Goal: Obtain resource: Obtain resource

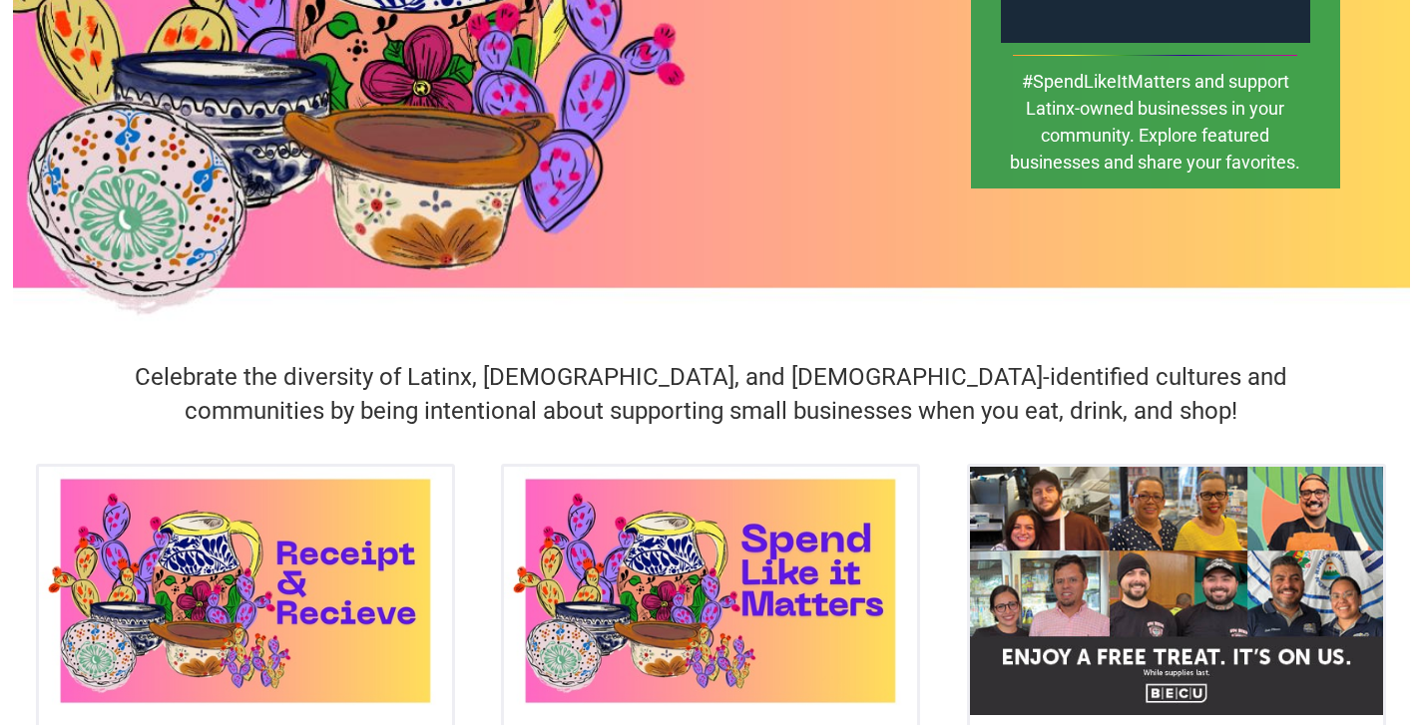
scroll to position [676, 0]
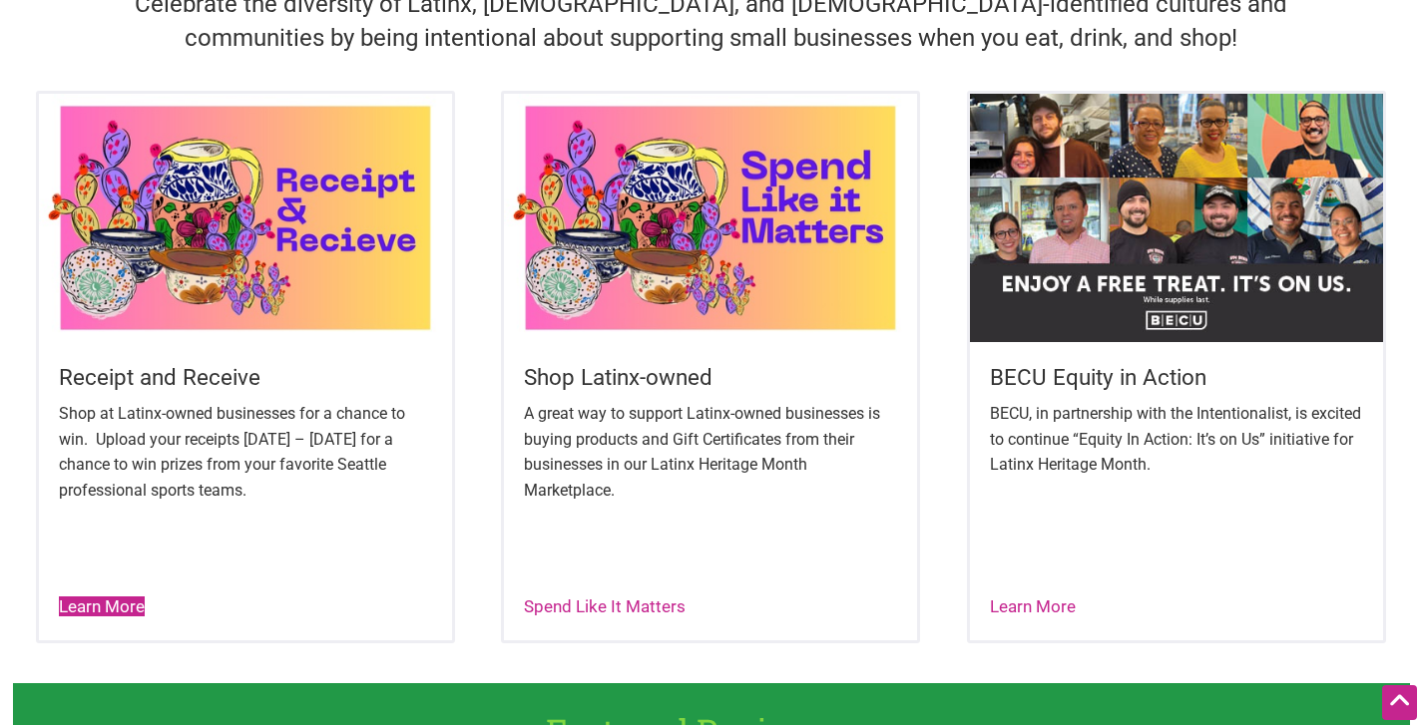
click at [135, 604] on link "Learn More" at bounding box center [102, 607] width 86 height 20
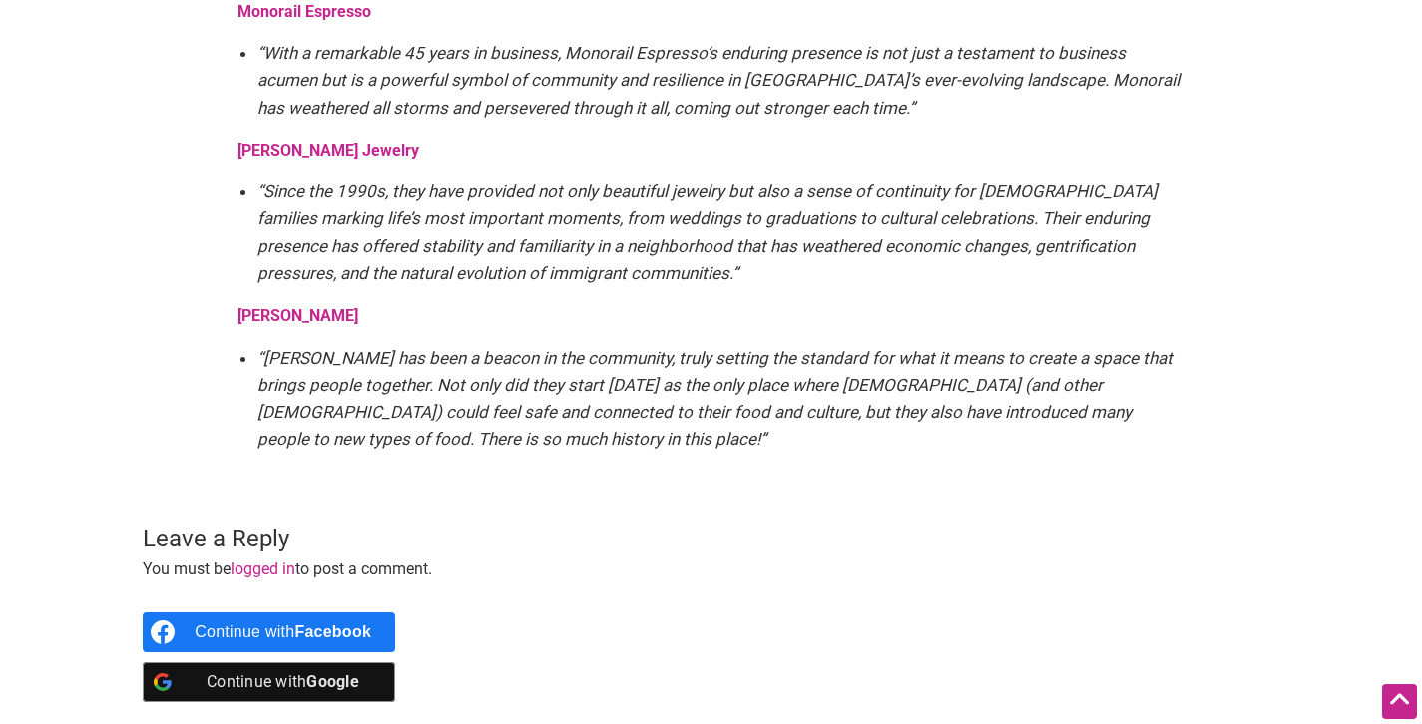
scroll to position [3899, 0]
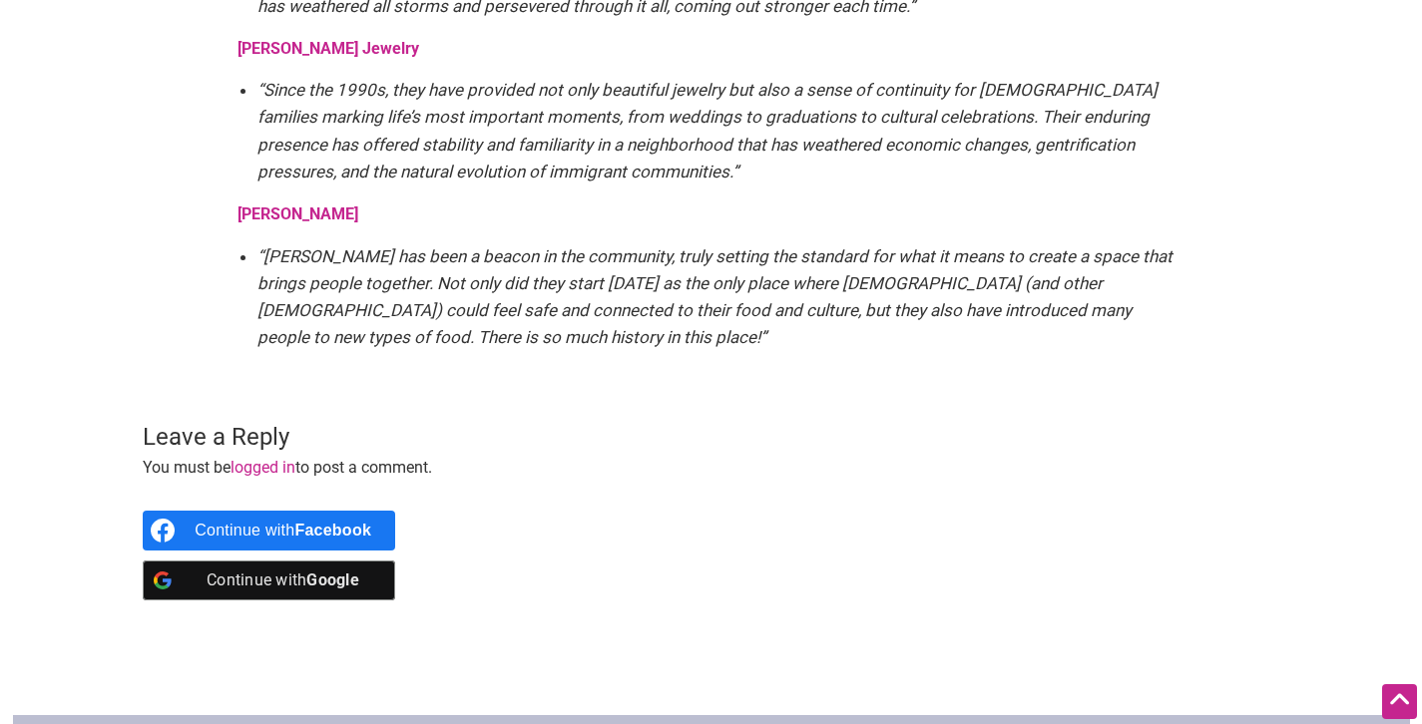
scroll to position [3913, 0]
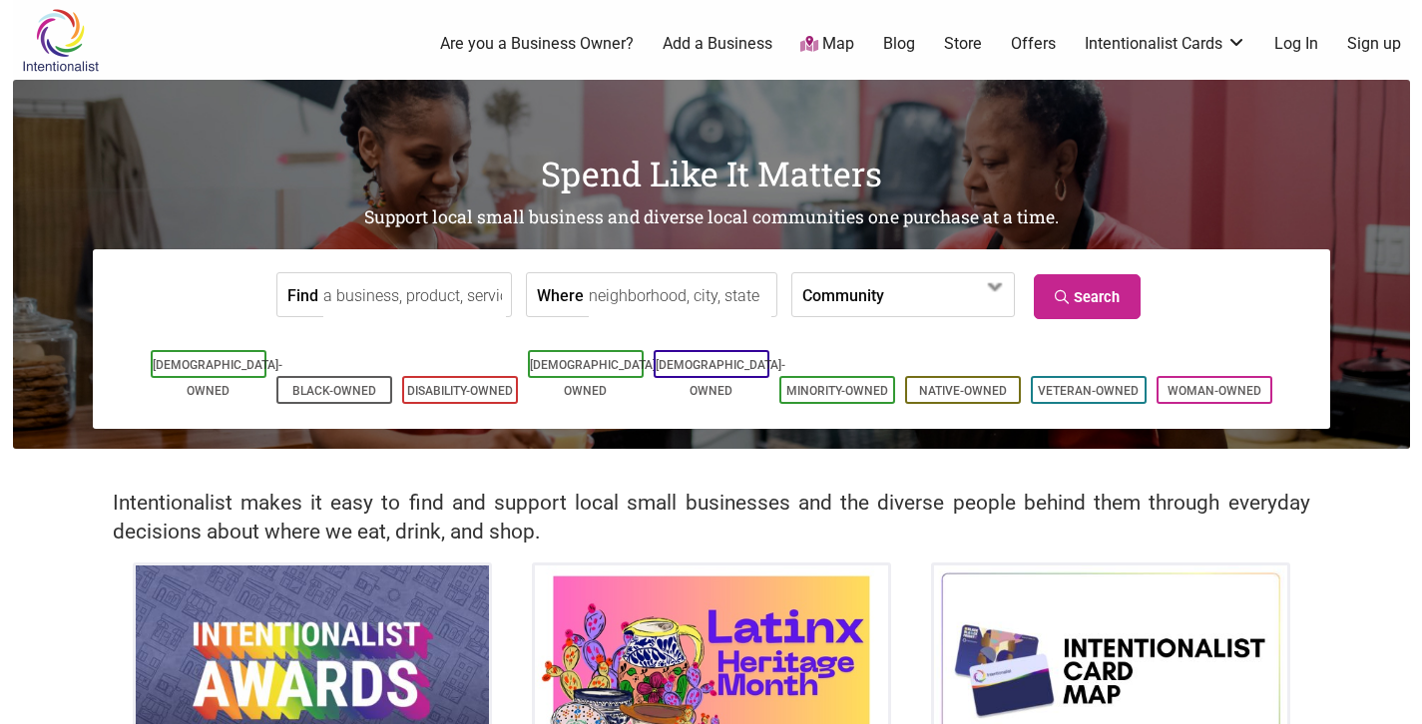
click at [1017, 45] on link "Offers" at bounding box center [1033, 44] width 45 height 22
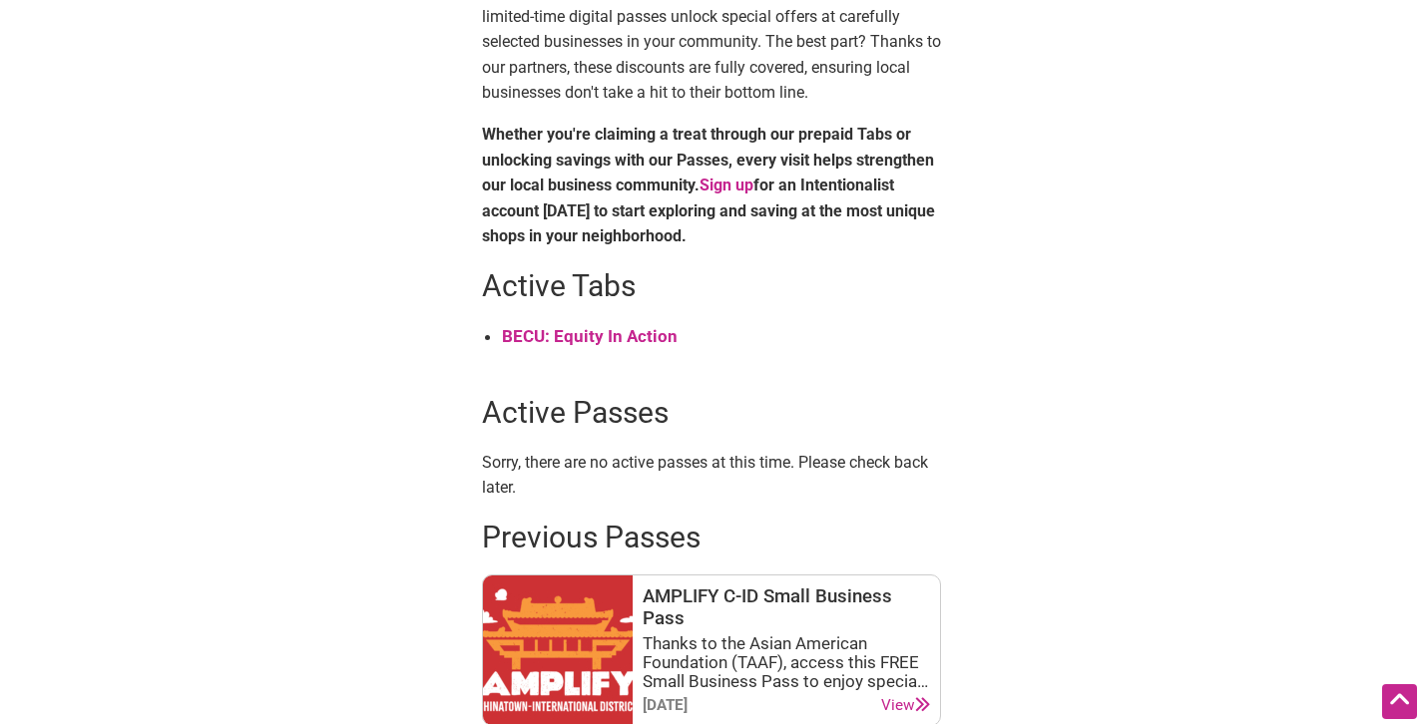
scroll to position [783, 0]
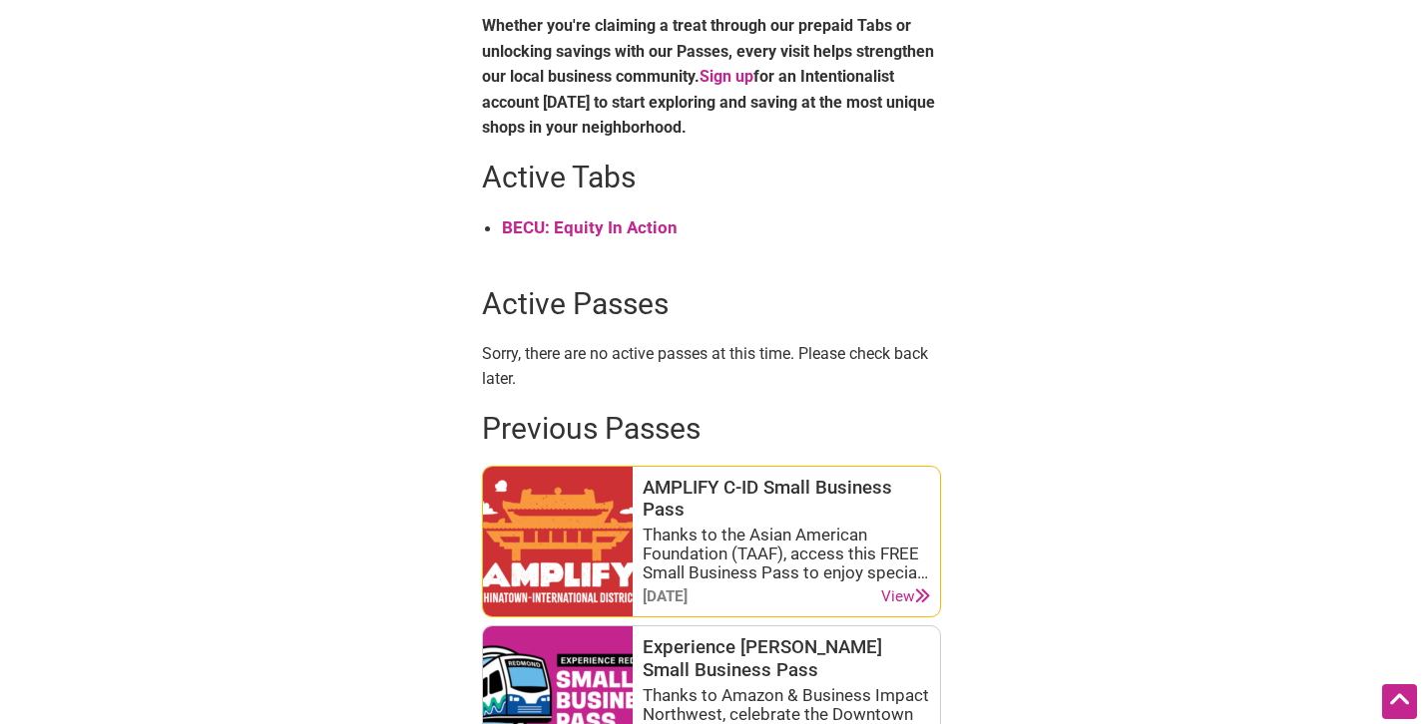
click at [572, 537] on img at bounding box center [558, 542] width 150 height 150
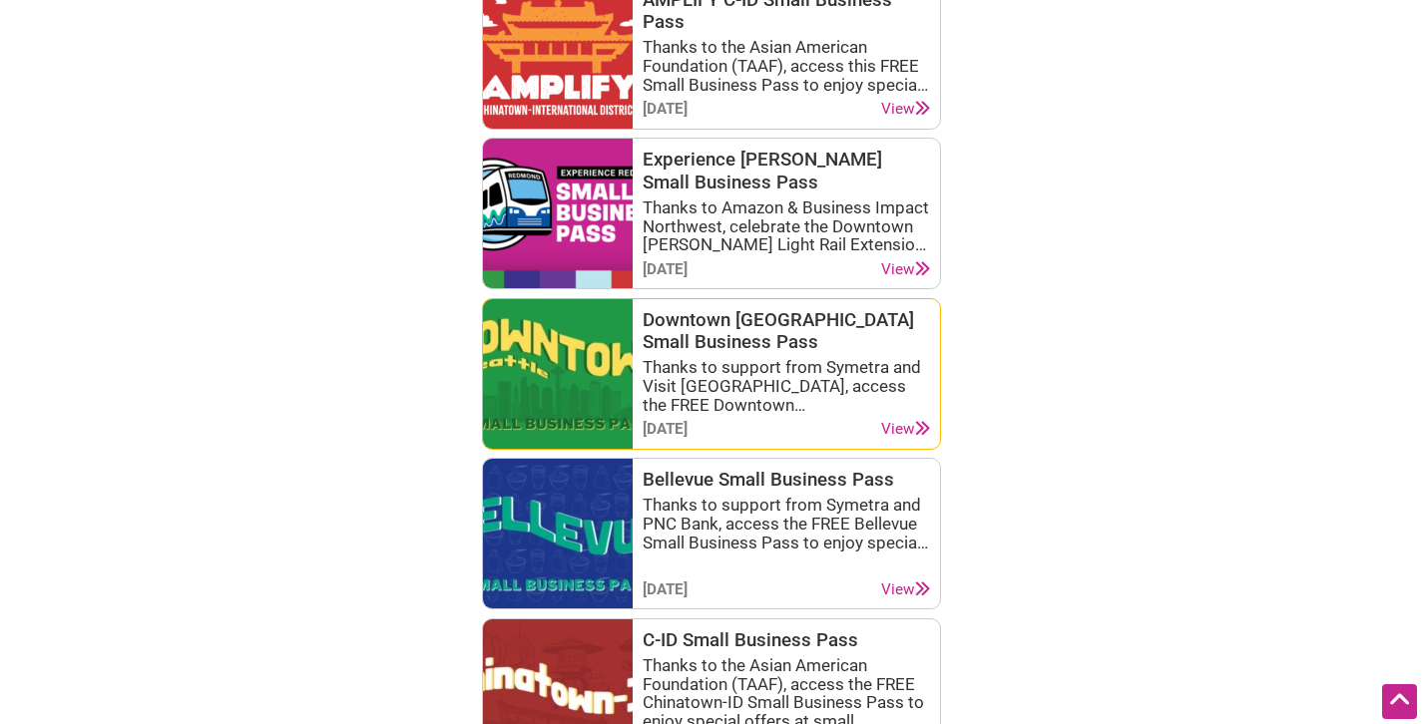
scroll to position [1350, 0]
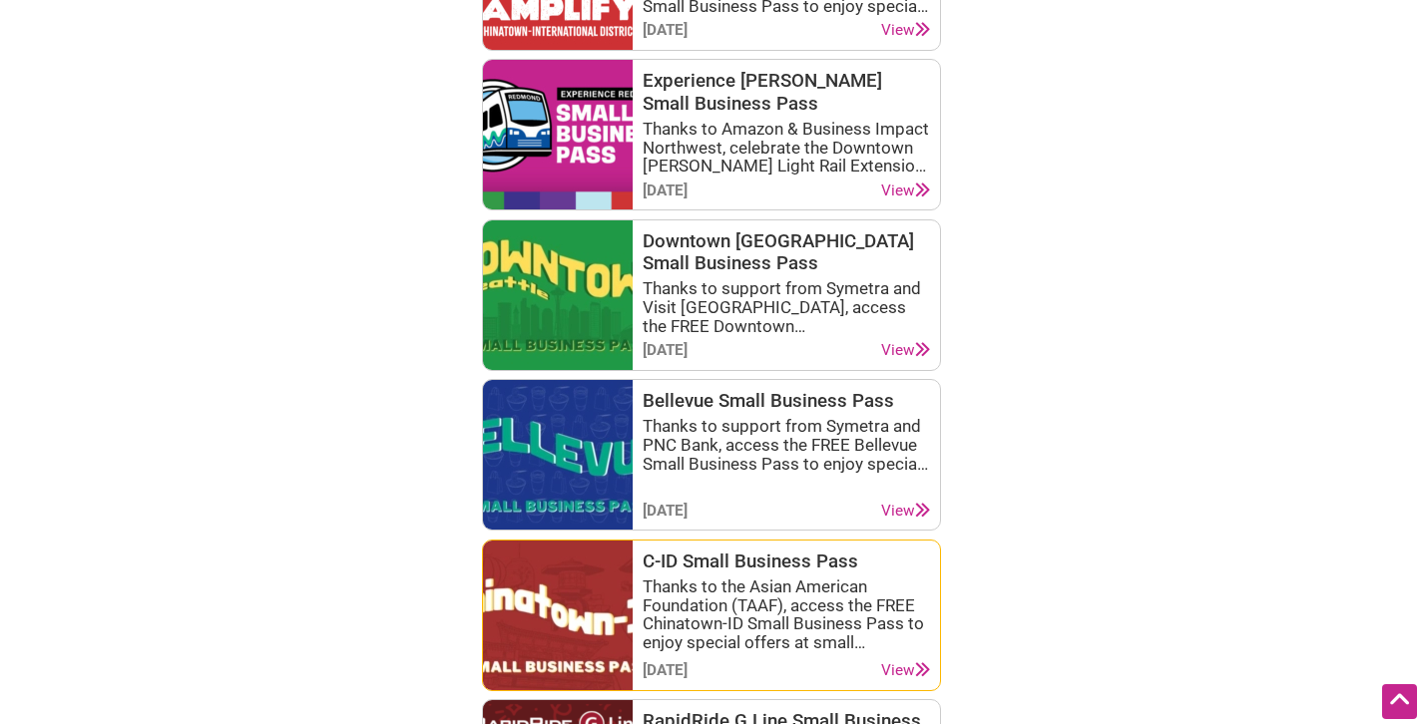
drag, startPoint x: 571, startPoint y: 584, endPoint x: 768, endPoint y: 637, distance: 204.7
click at [570, 585] on img at bounding box center [558, 616] width 150 height 150
click at [903, 662] on link "View" at bounding box center [905, 670] width 49 height 19
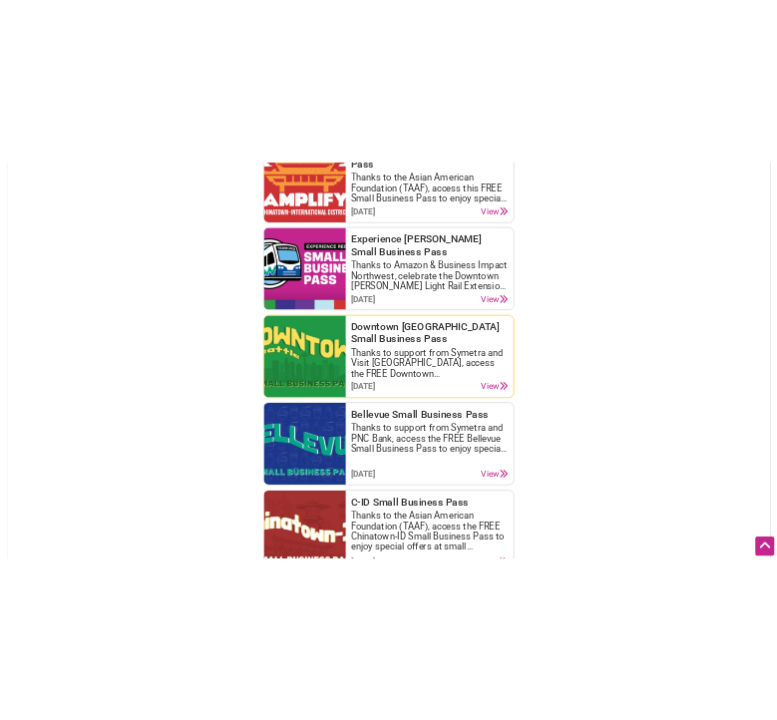
scroll to position [1177, 0]
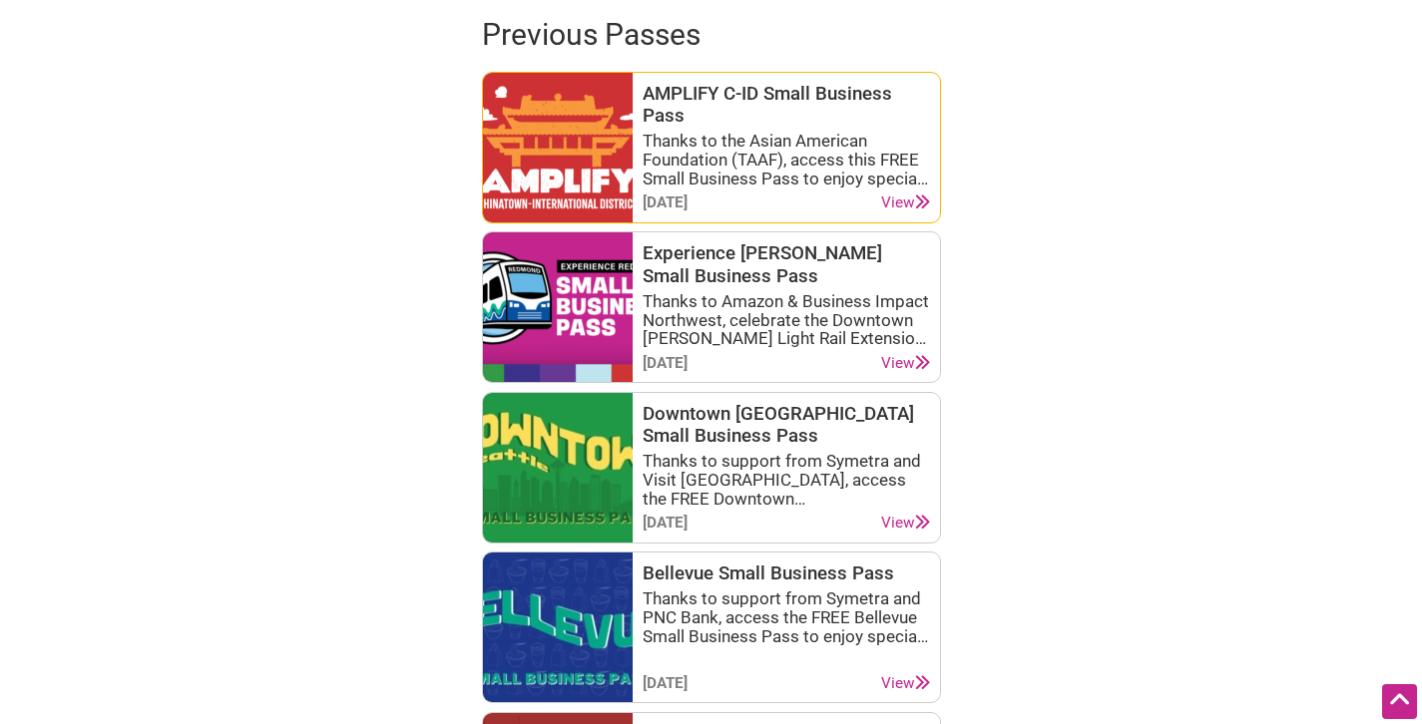
click at [901, 201] on link "View" at bounding box center [905, 203] width 49 height 19
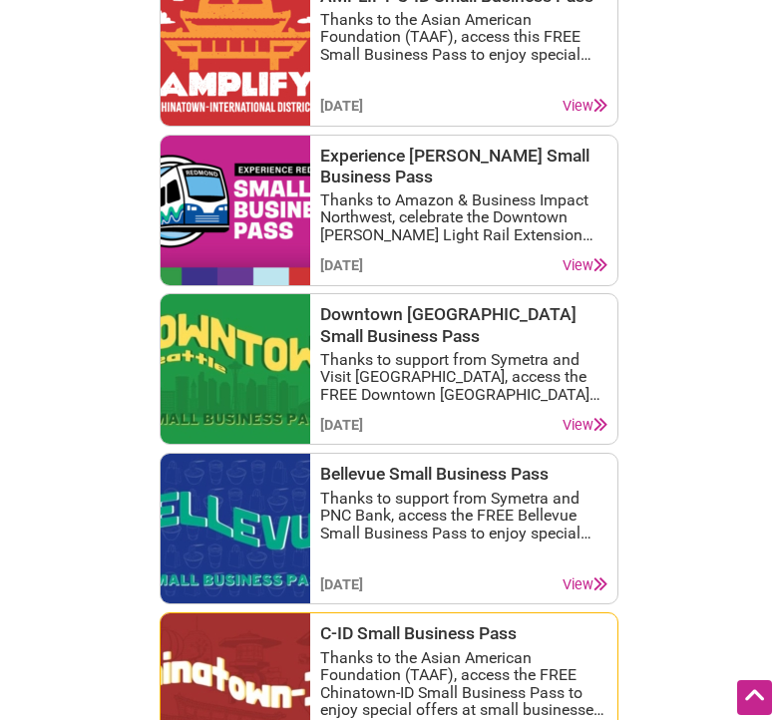
scroll to position [1400, 0]
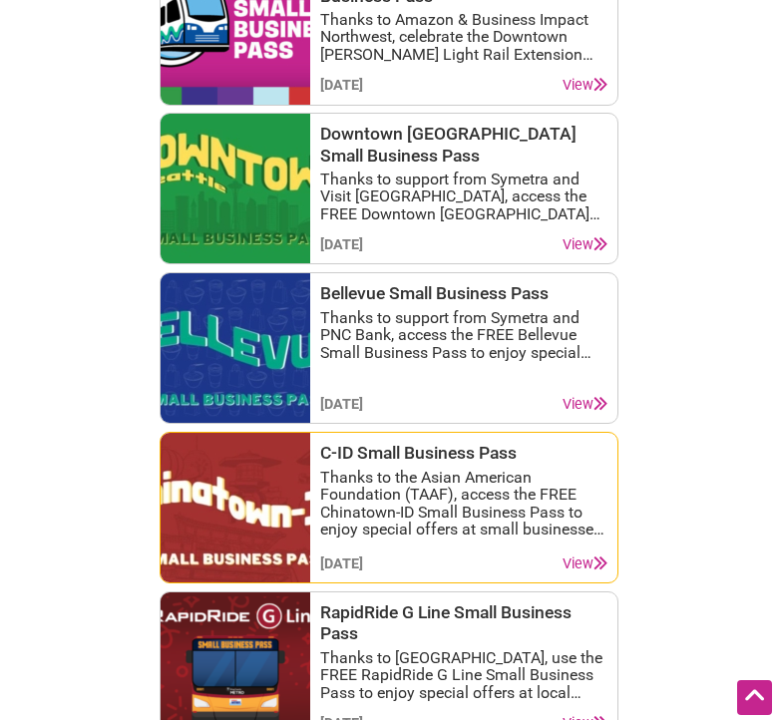
click at [598, 560] on icon at bounding box center [601, 564] width 14 height 14
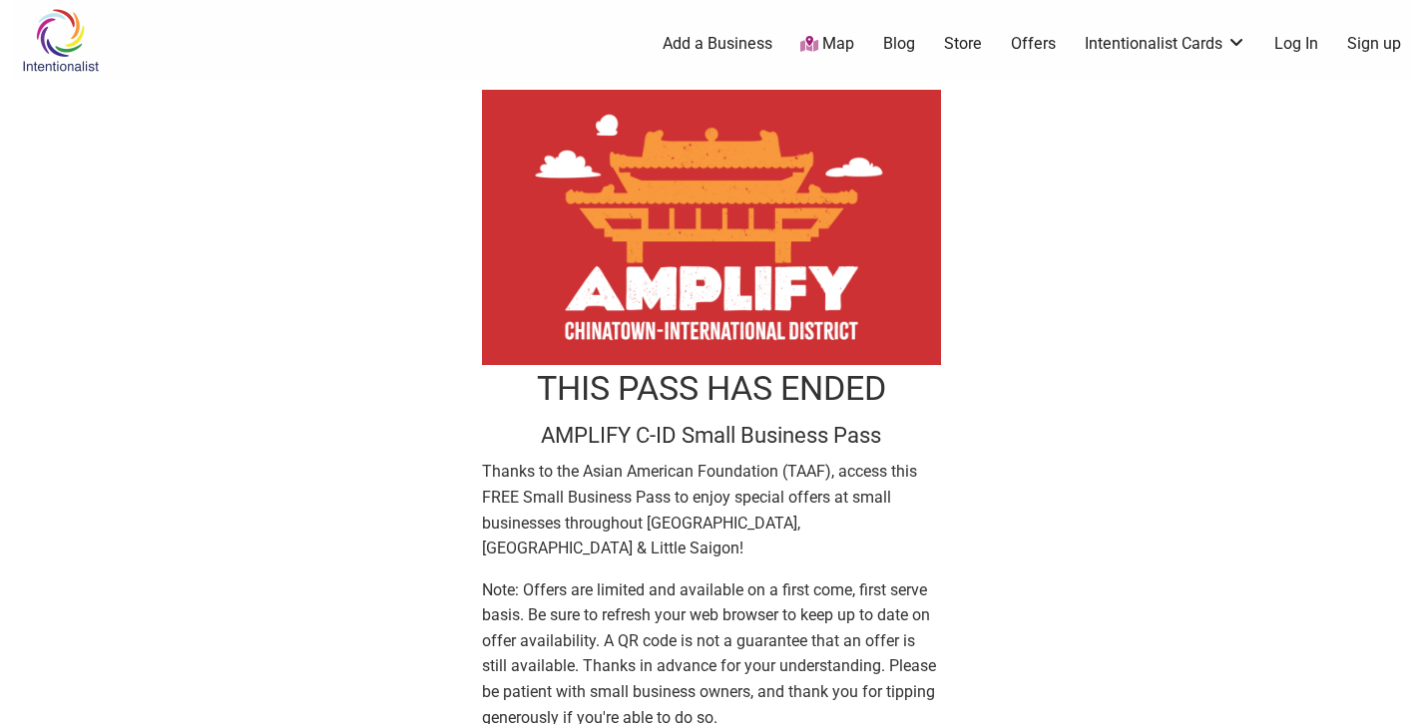
click at [880, 596] on p "Note: Offers are limited and available on a first come, first serve basis. Be s…" at bounding box center [711, 655] width 459 height 154
drag, startPoint x: 545, startPoint y: 431, endPoint x: 826, endPoint y: 427, distance: 281.4
click at [921, 434] on h1 "AMPLIFY C-ID Small Business Pass" at bounding box center [711, 435] width 459 height 31
copy h1 "MPLIFY C-ID Small Business Pass"
drag, startPoint x: 576, startPoint y: 431, endPoint x: 548, endPoint y: 437, distance: 28.6
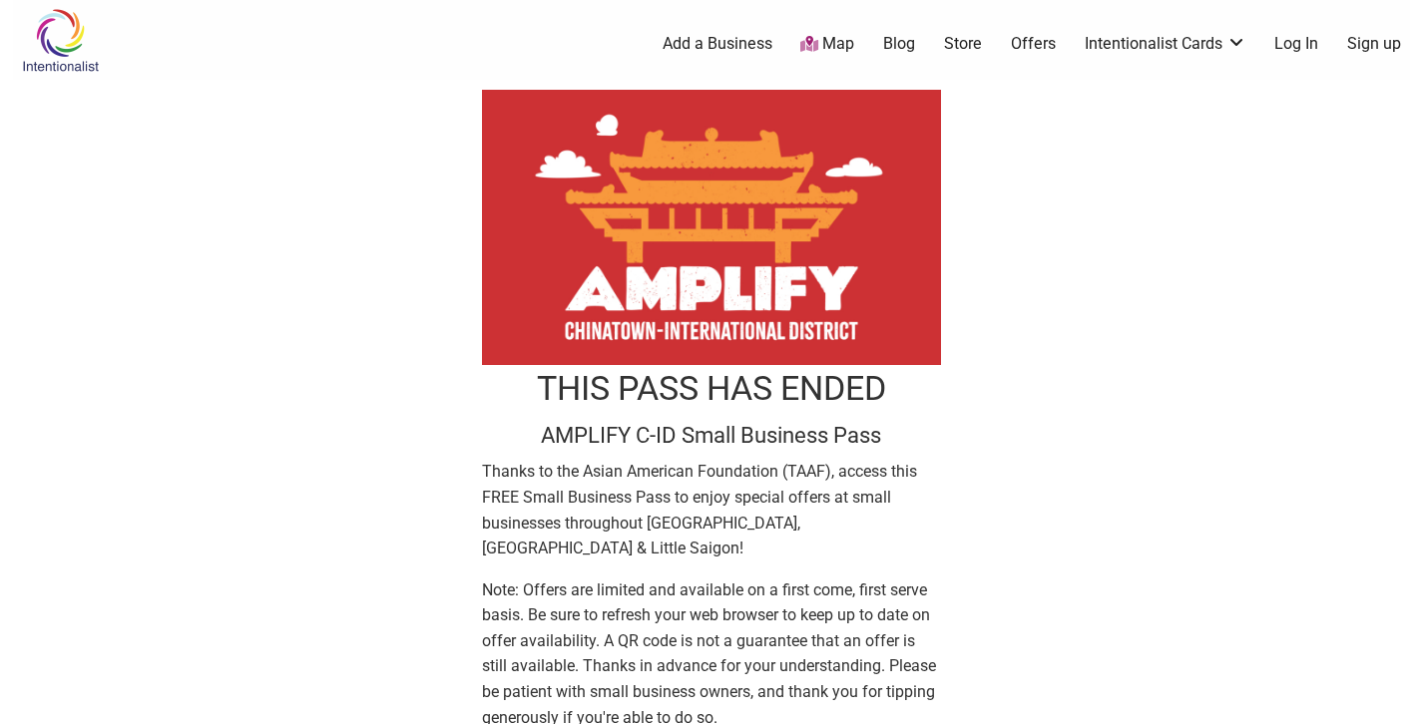
click at [575, 432] on h1 "AMPLIFY C-ID Small Business Pass" at bounding box center [711, 435] width 459 height 31
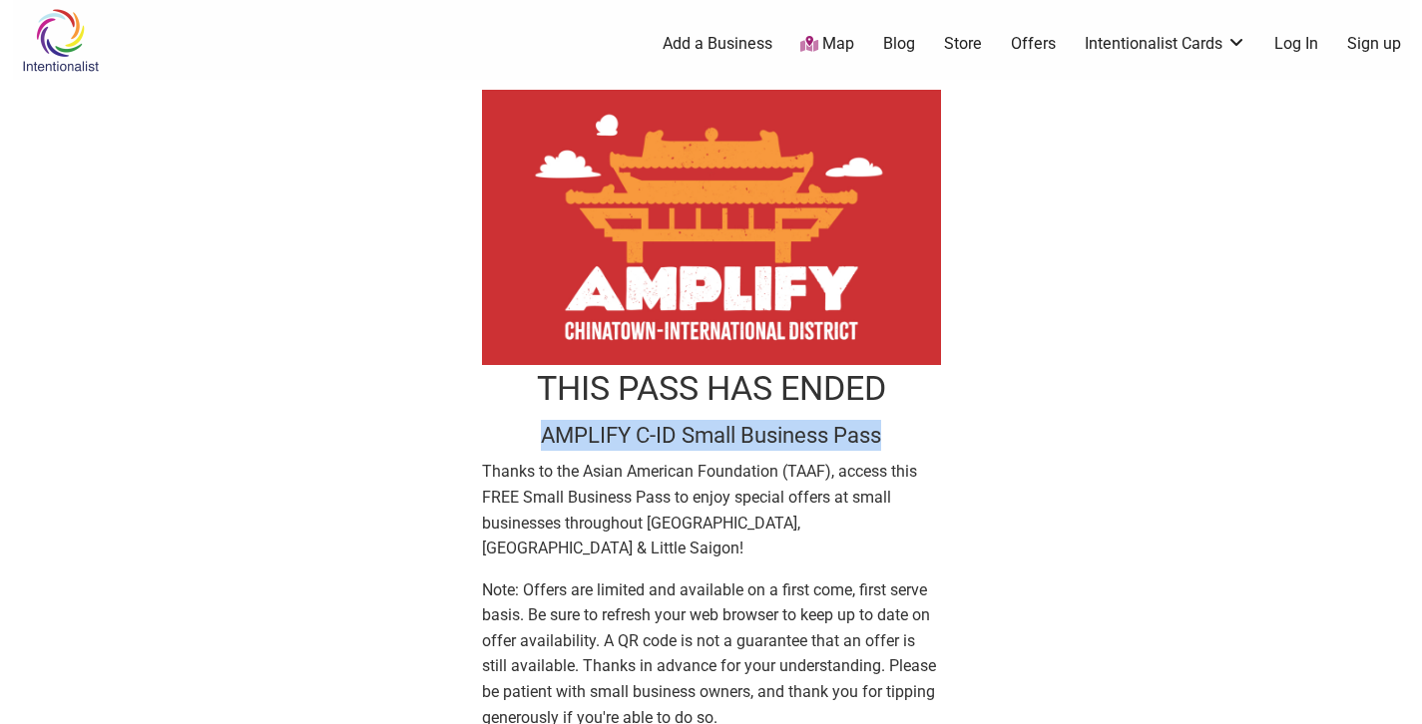
drag, startPoint x: 533, startPoint y: 440, endPoint x: 925, endPoint y: 436, distance: 392.1
click at [908, 448] on h1 "AMPLIFY C-ID Small Business Pass" at bounding box center [711, 435] width 459 height 31
copy h1 "AMPLIFY C-ID Small Business Pass"
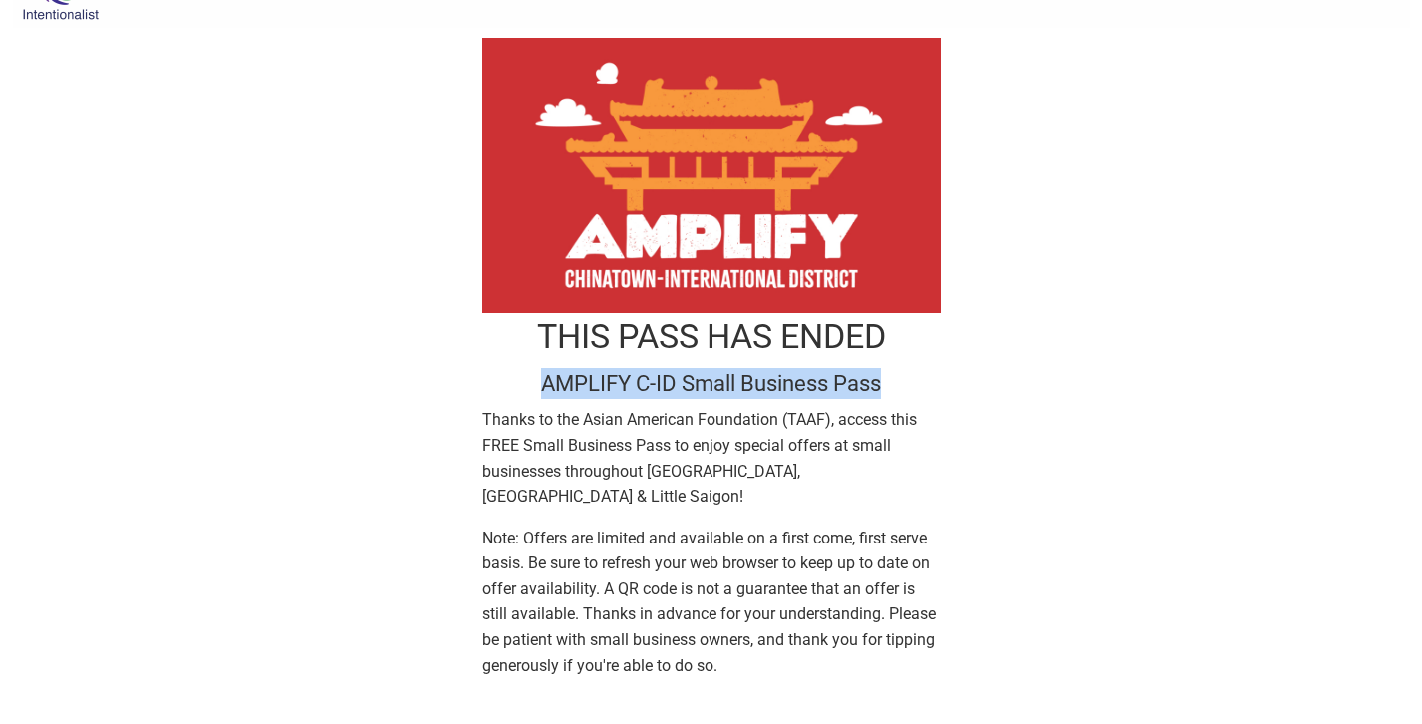
scroll to position [78, 0]
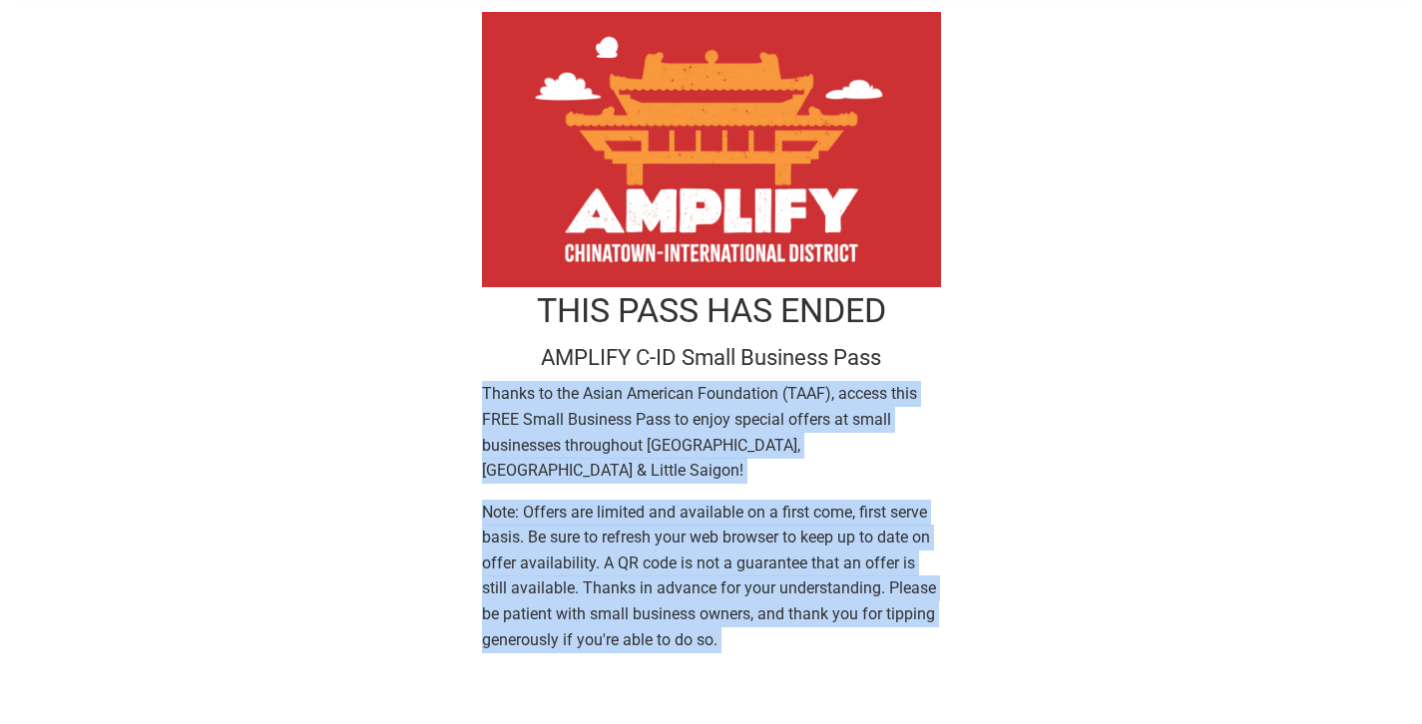
drag, startPoint x: 479, startPoint y: 393, endPoint x: 739, endPoint y: 629, distance: 351.0
copy div "Thanks to the Asian American Foundation (TAAF), access this FREE Small Business…"
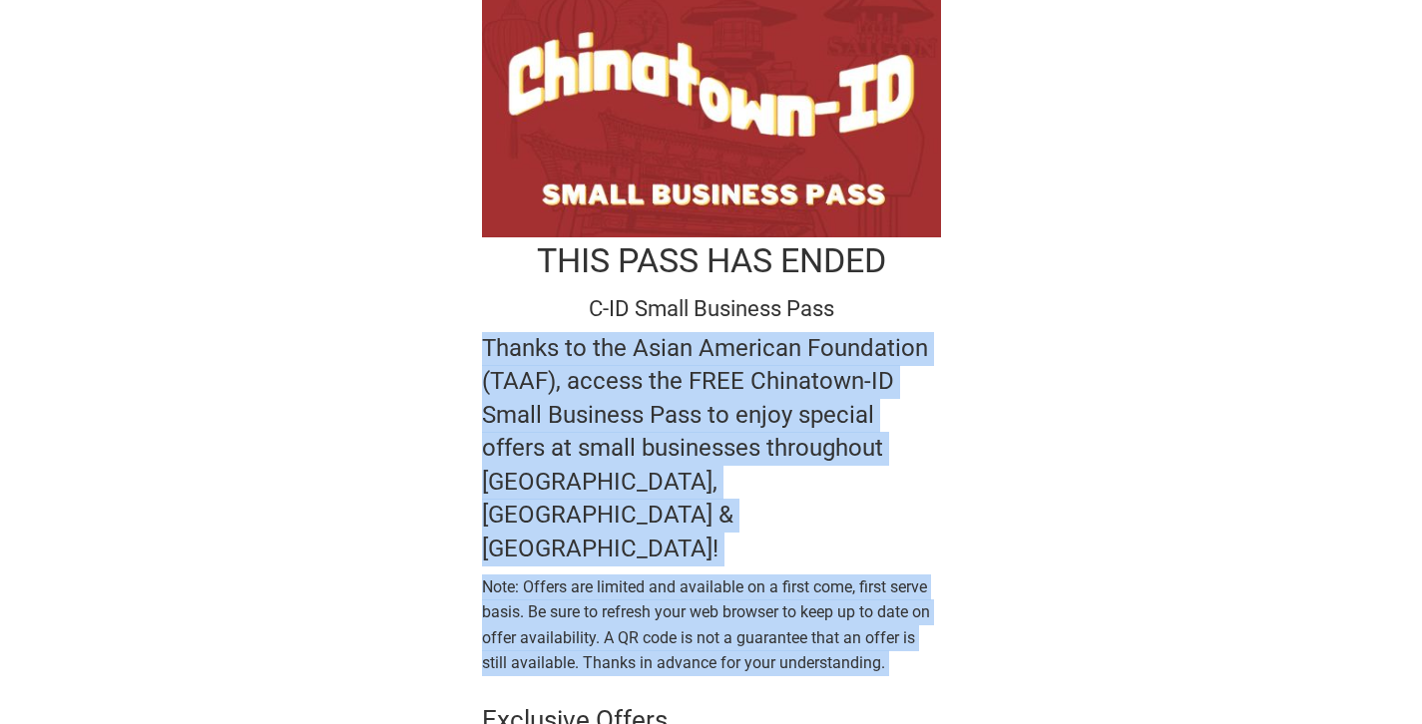
scroll to position [169, 0]
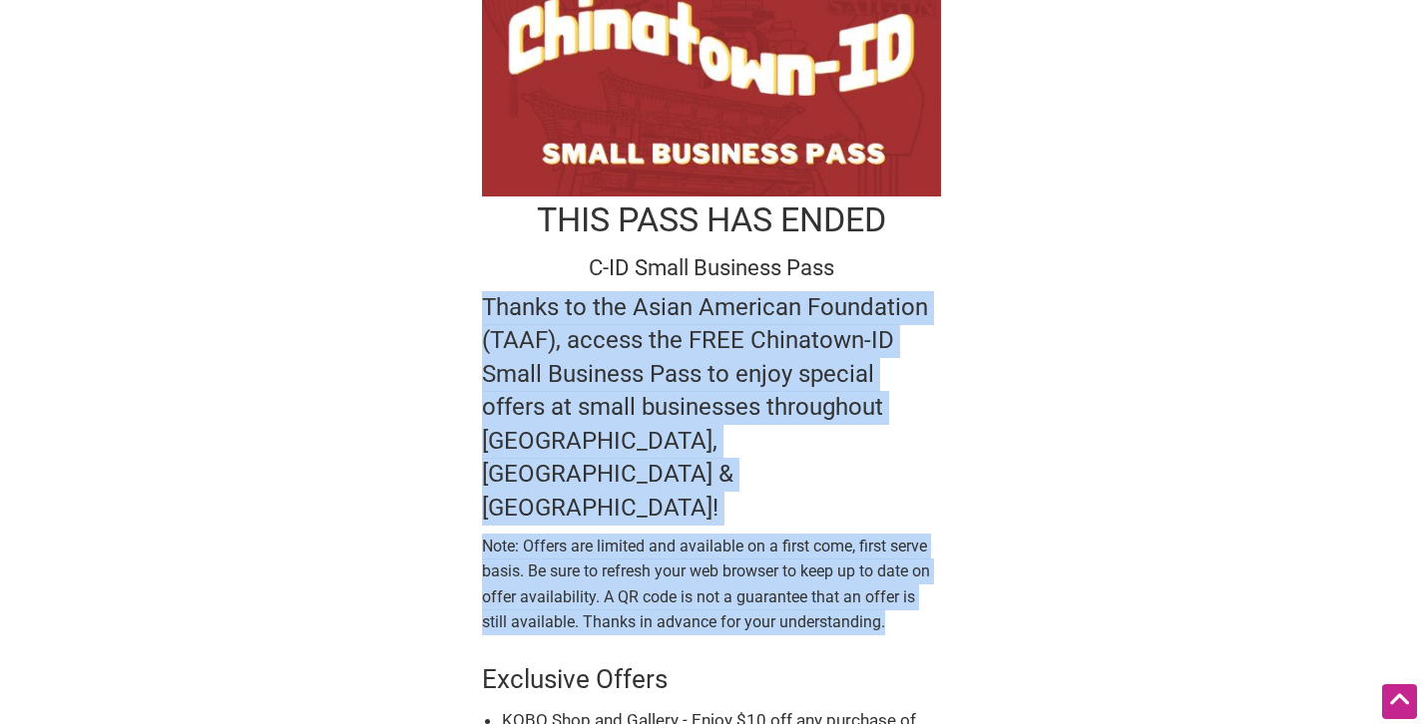
drag, startPoint x: 486, startPoint y: 479, endPoint x: 937, endPoint y: 565, distance: 459.0
click at [937, 565] on div "THIS PASS HAS ENDED C-ID Small Business Pass Thanks to the Asian American Found…" at bounding box center [711, 512] width 479 height 1202
copy div "Thanks to the Asian American Foundation (TAAF), access the FREE Chinatown-ID Sm…"
click at [662, 327] on h4 "Thanks to the Asian American Foundation (TAAF), access the FREE Chinatown-ID Sm…" at bounding box center [711, 408] width 459 height 234
drag, startPoint x: 486, startPoint y: 305, endPoint x: 899, endPoint y: 565, distance: 487.7
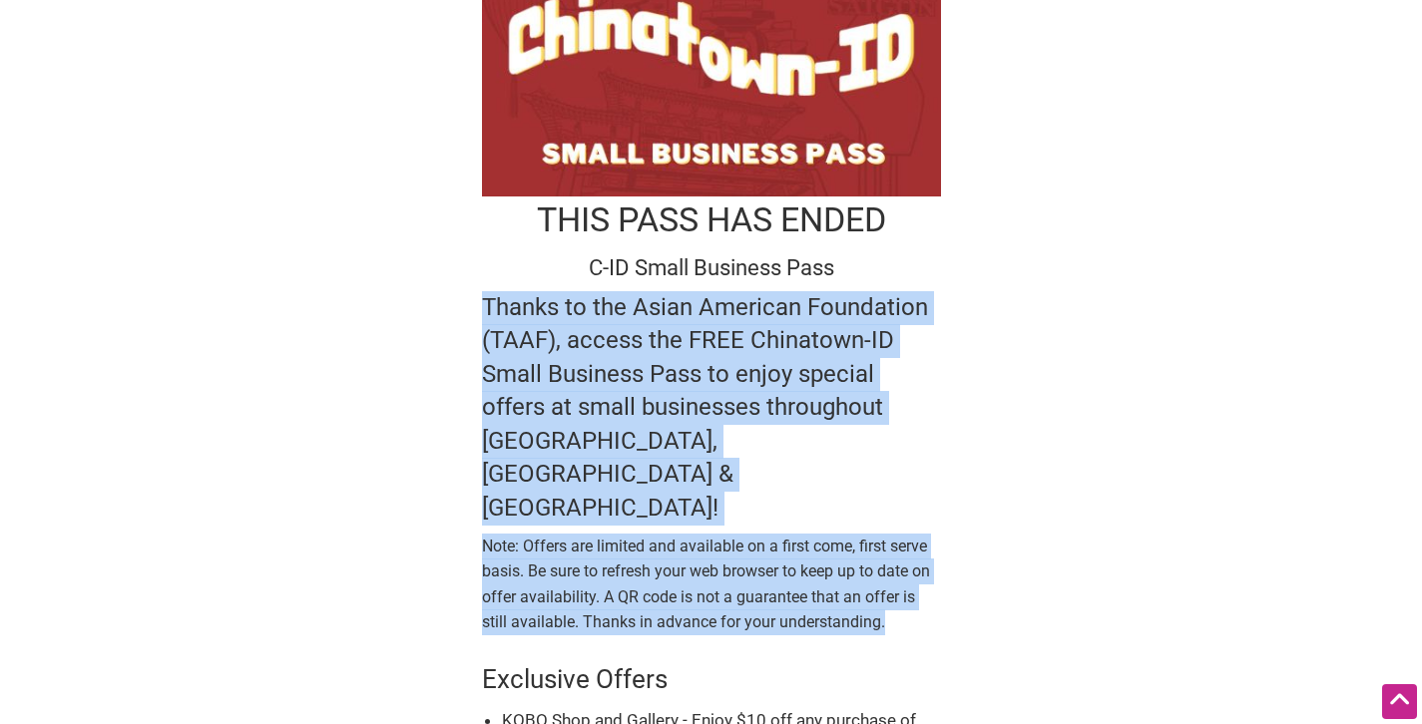
click at [899, 566] on div "THIS PASS HAS ENDED C-ID Small Business Pass Thanks to the Asian American Found…" at bounding box center [711, 416] width 459 height 439
copy div "Thanks to the Asian American Foundation (TAAF), access the FREE Chinatown-ID Sm…"
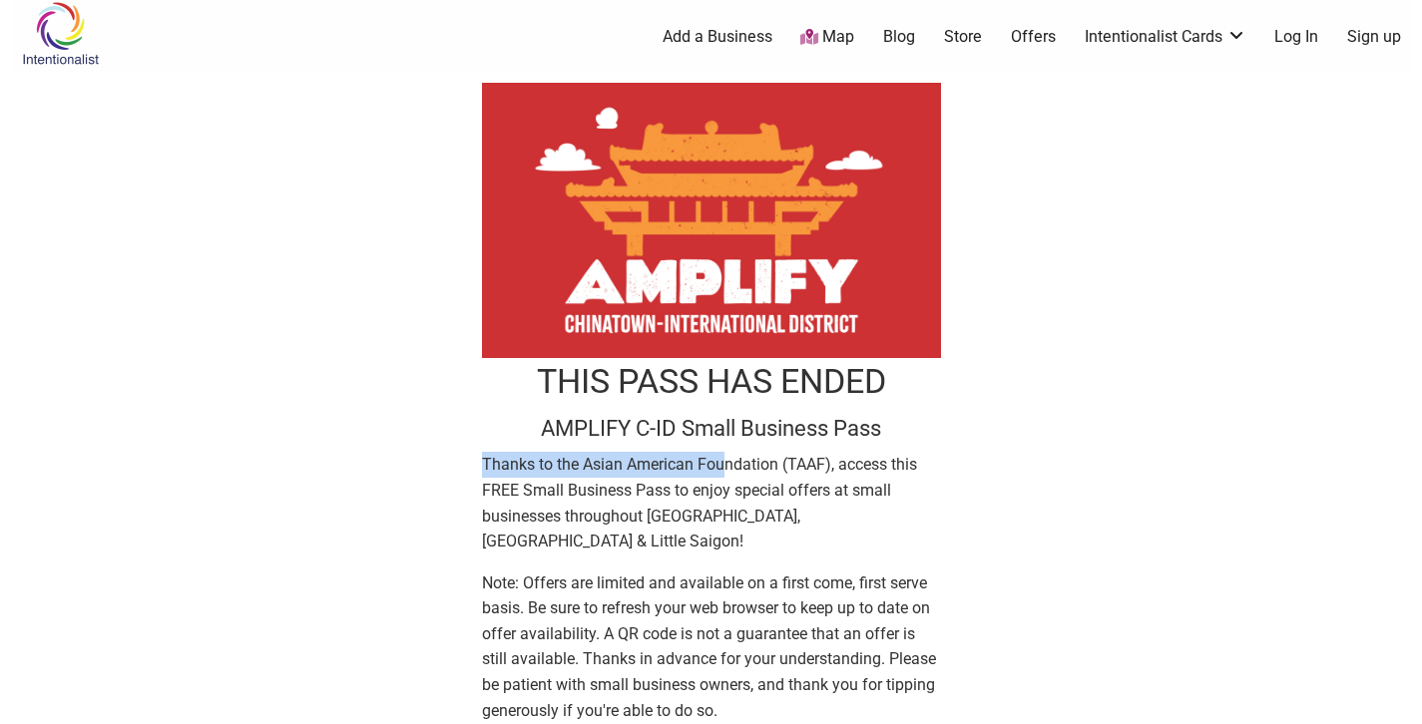
drag, startPoint x: 475, startPoint y: 468, endPoint x: 612, endPoint y: 422, distance: 144.2
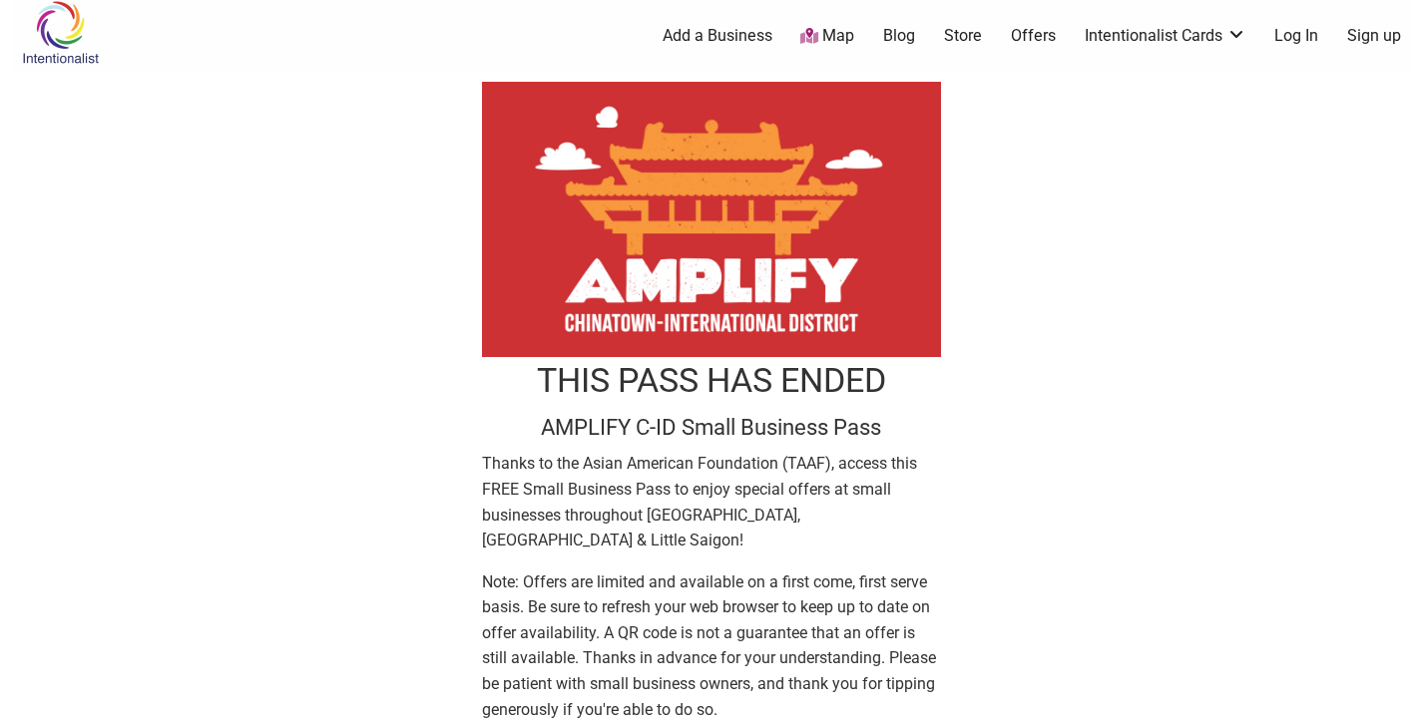
click at [579, 419] on h1 "AMPLIFY C-ID Small Business Pass" at bounding box center [711, 427] width 459 height 31
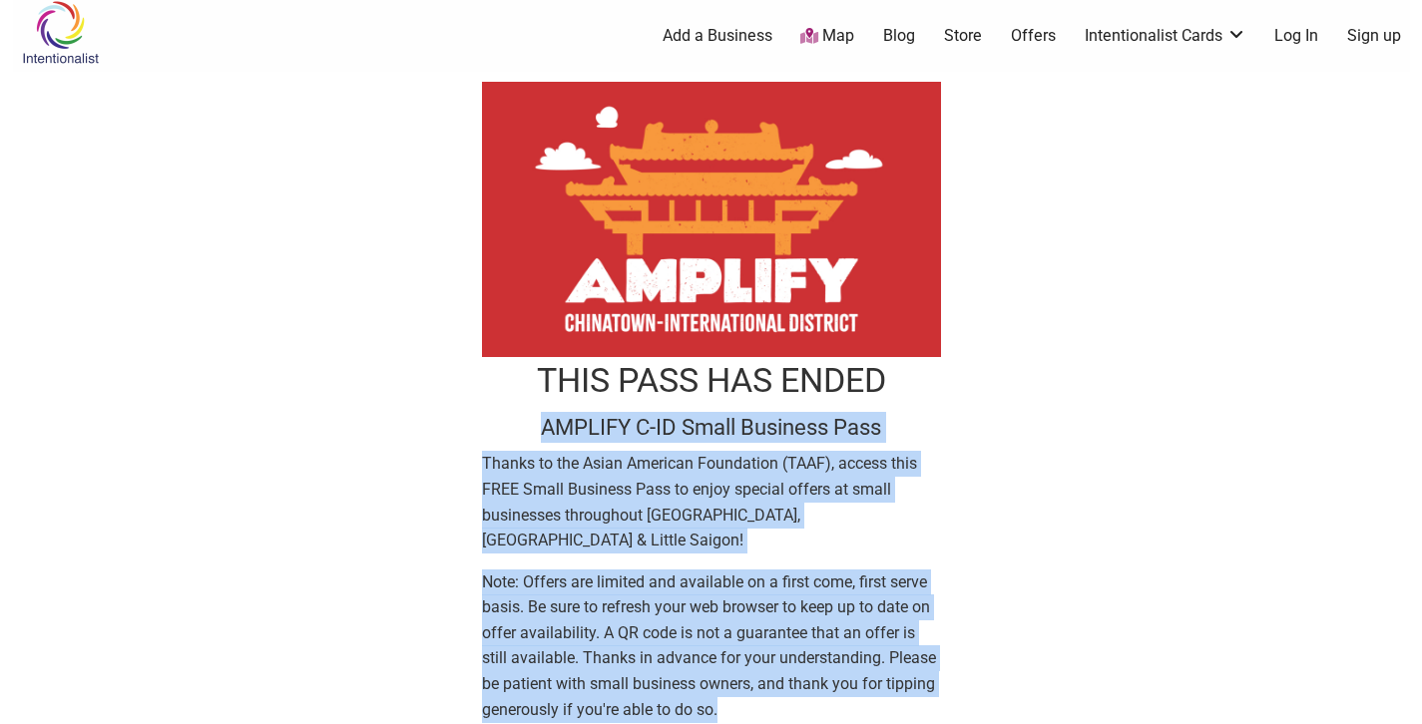
drag, startPoint x: 543, startPoint y: 430, endPoint x: 759, endPoint y: 652, distance: 310.4
click at [754, 686] on div "THIS PASS HAS ENDED AMPLIFY C-ID Small Business Pass Thanks to the Asian Americ…" at bounding box center [711, 560] width 459 height 407
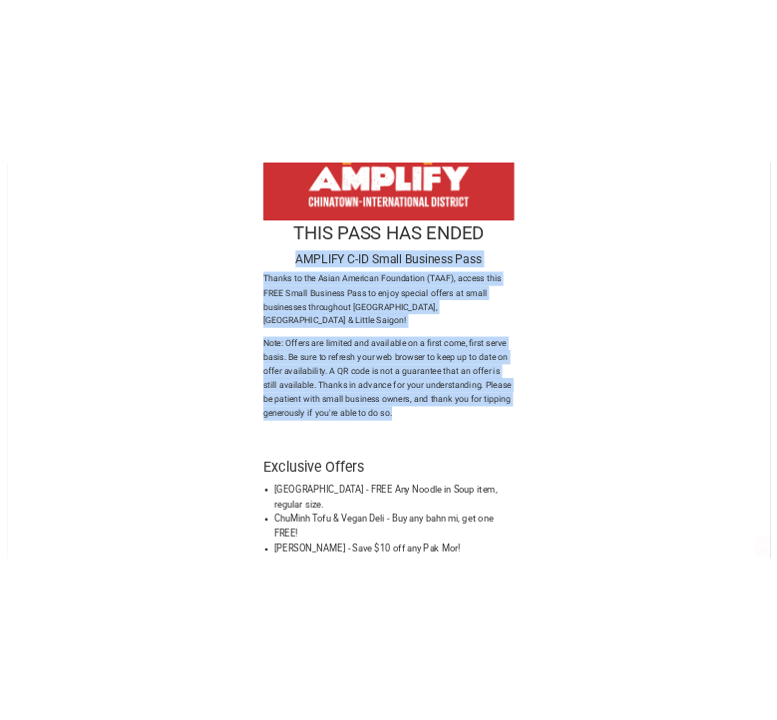
scroll to position [421, 0]
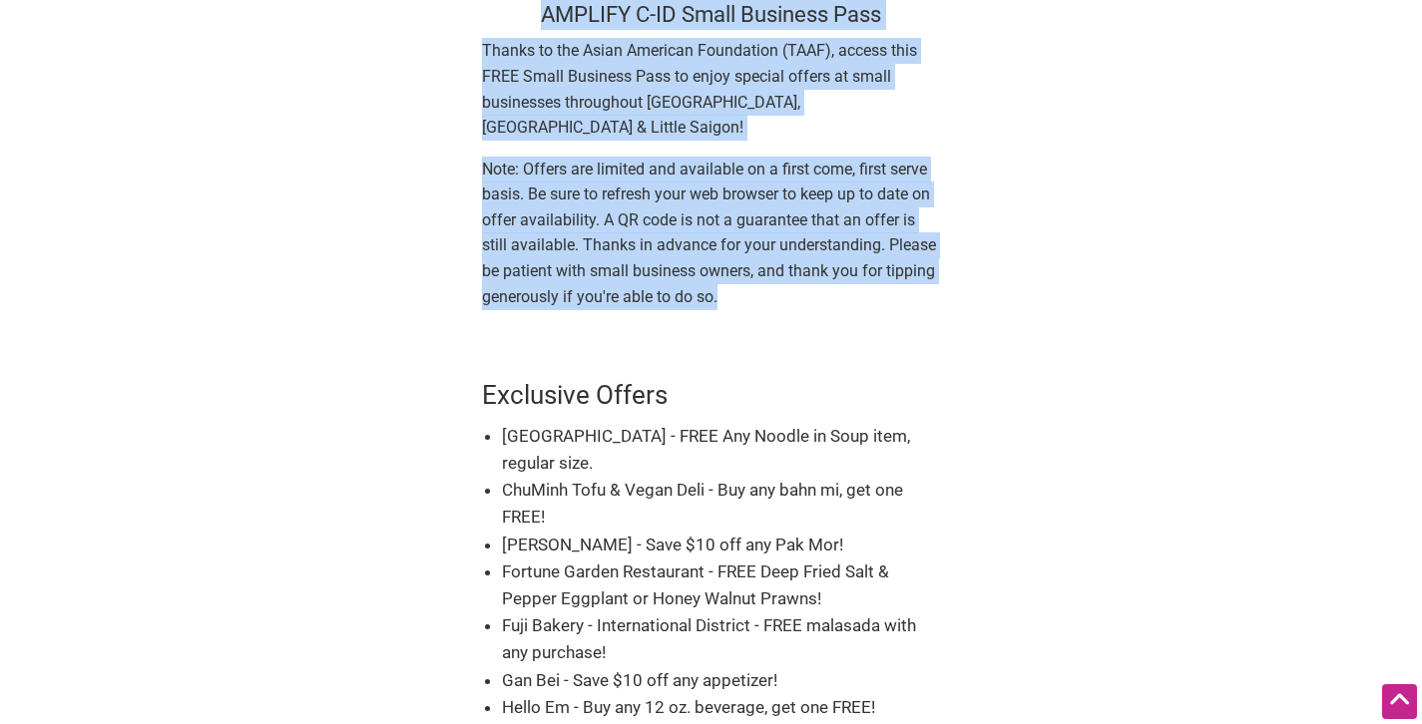
copy div "AMPLIFY C-ID Small Business Pass Thanks to the Asian American Foundation (TAAF)…"
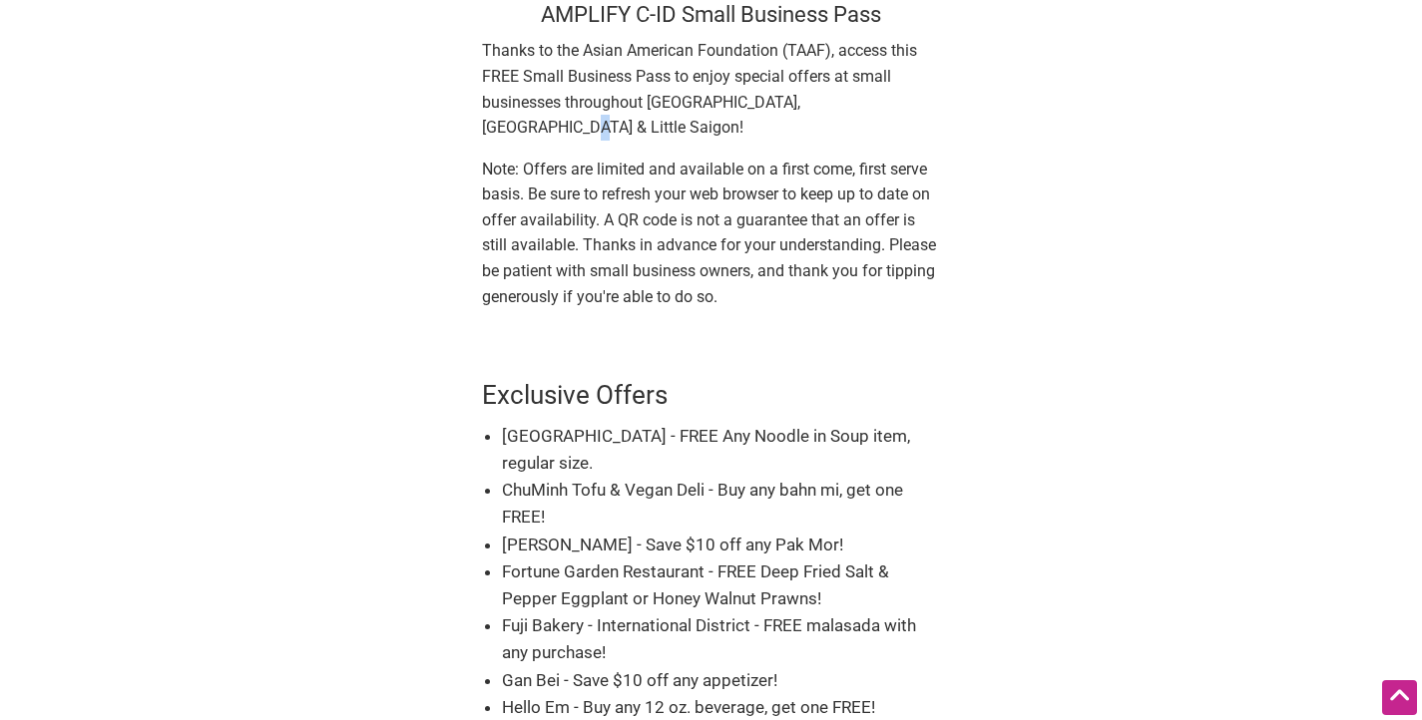
click at [884, 94] on p "Thanks to the Asian American Foundation (TAAF), access this FREE Small Business…" at bounding box center [711, 89] width 459 height 102
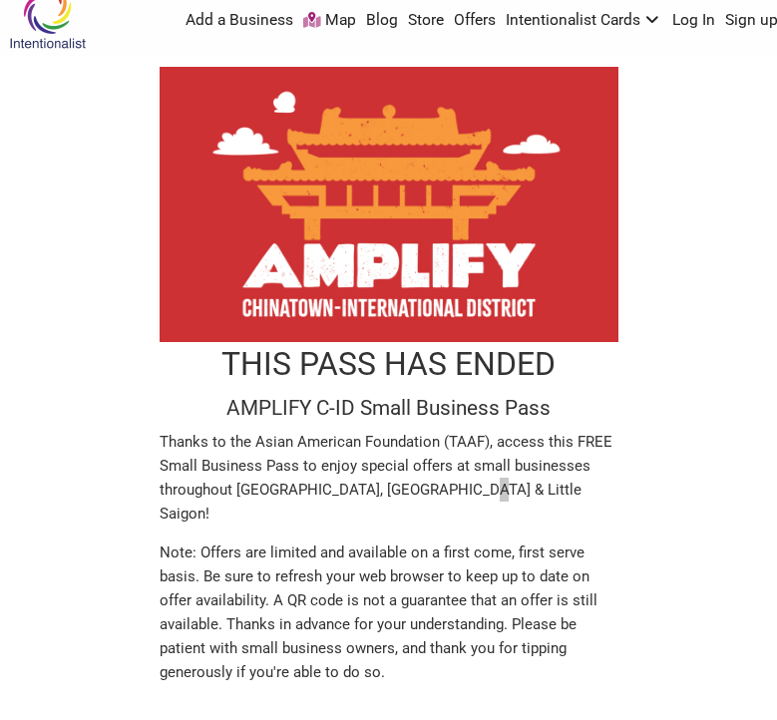
scroll to position [0, 0]
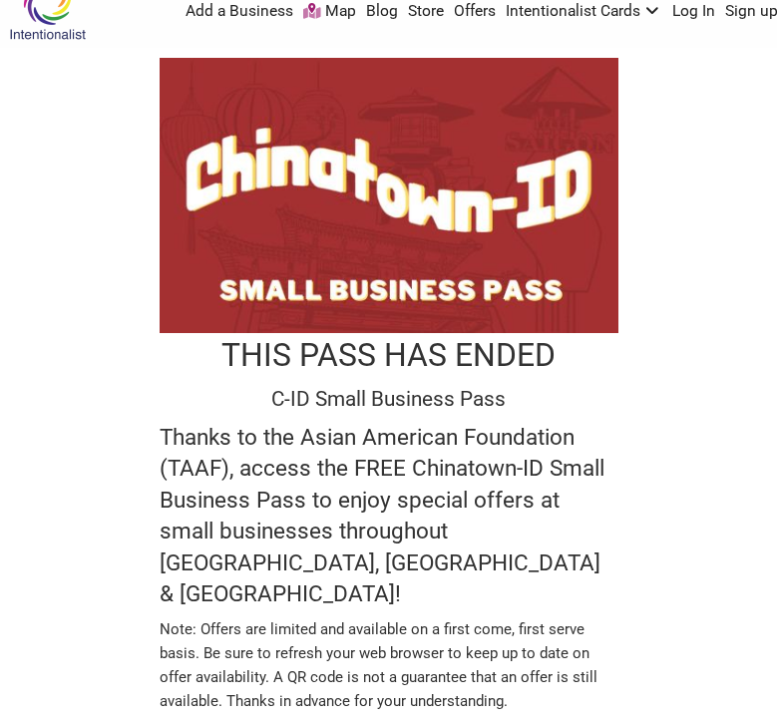
scroll to position [39, 0]
